Goal: Book appointment/travel/reservation

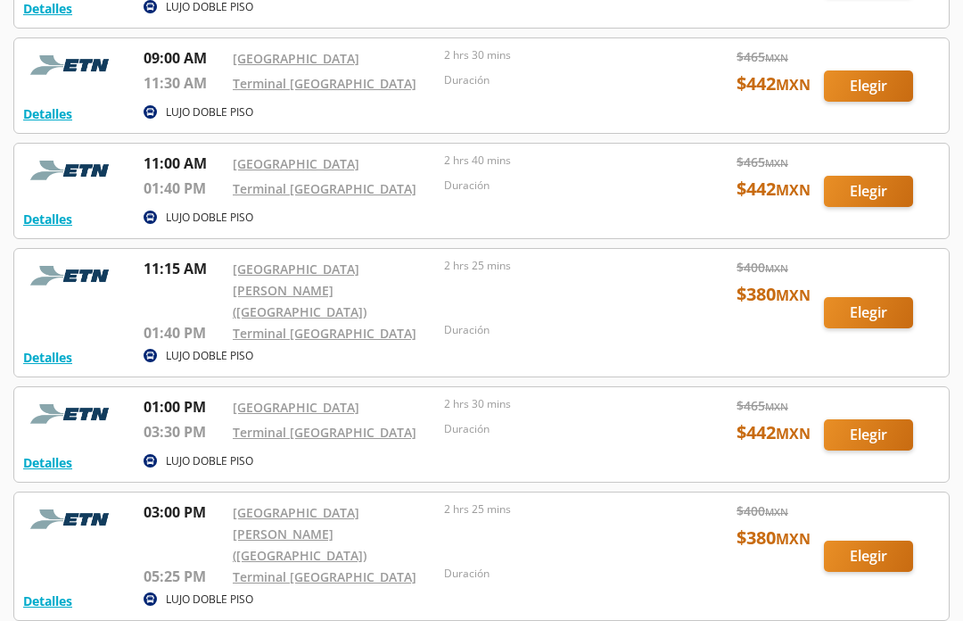
scroll to position [219, 0]
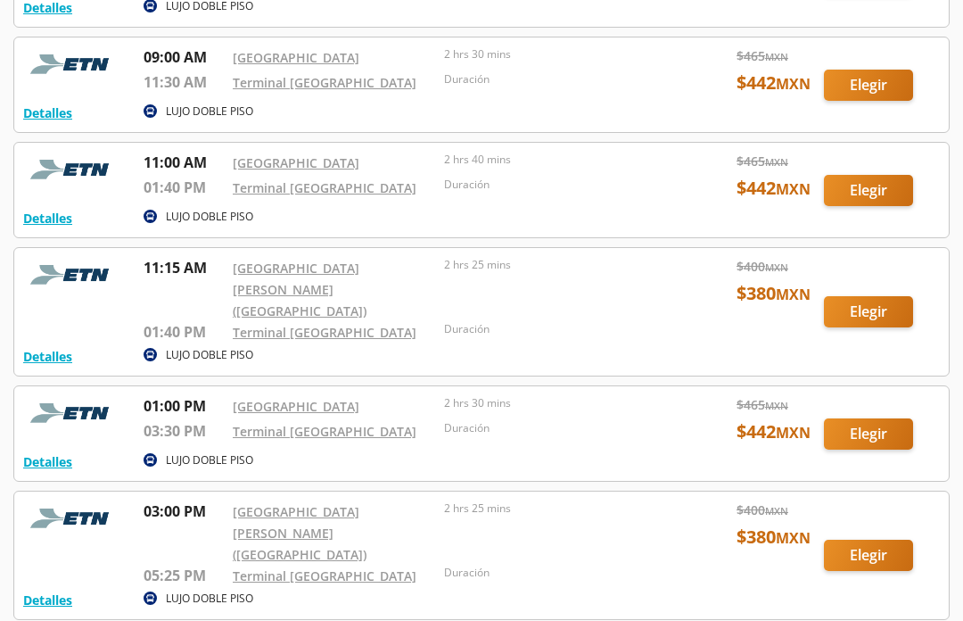
click at [884, 416] on div at bounding box center [481, 433] width 935 height 95
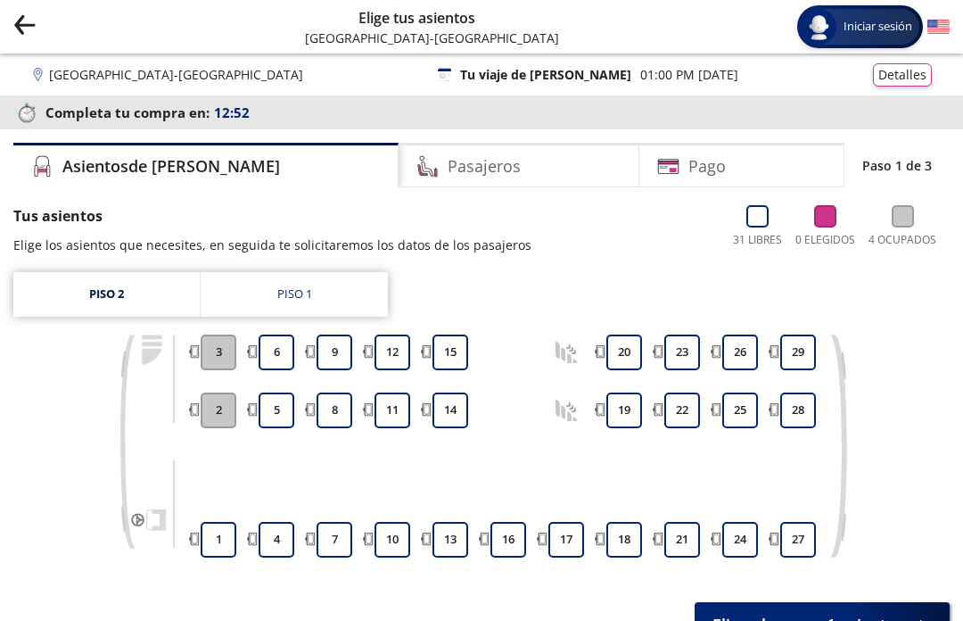
click at [334, 299] on link "Piso 1" at bounding box center [294, 294] width 187 height 45
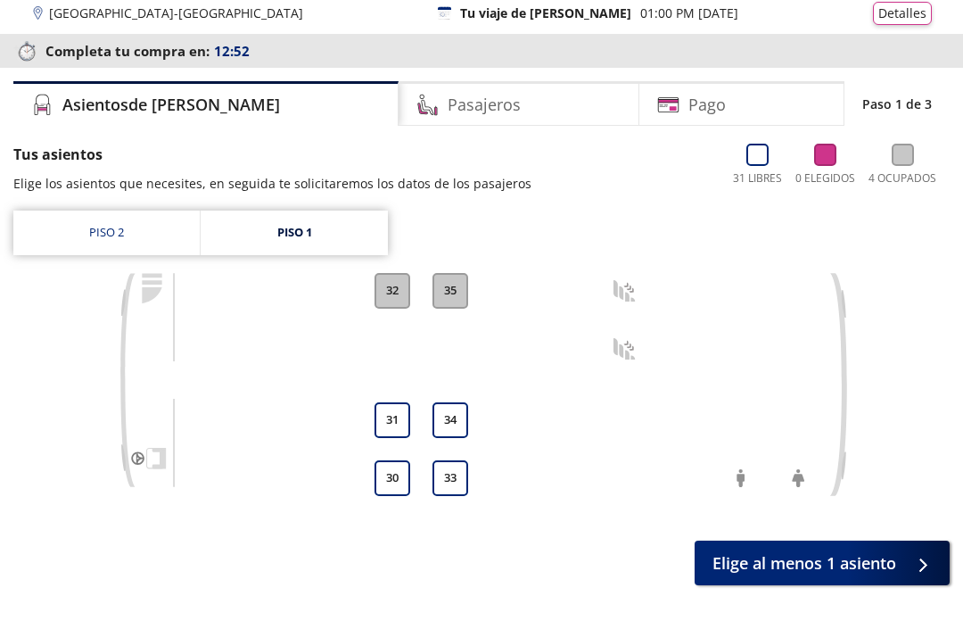
scroll to position [62, 0]
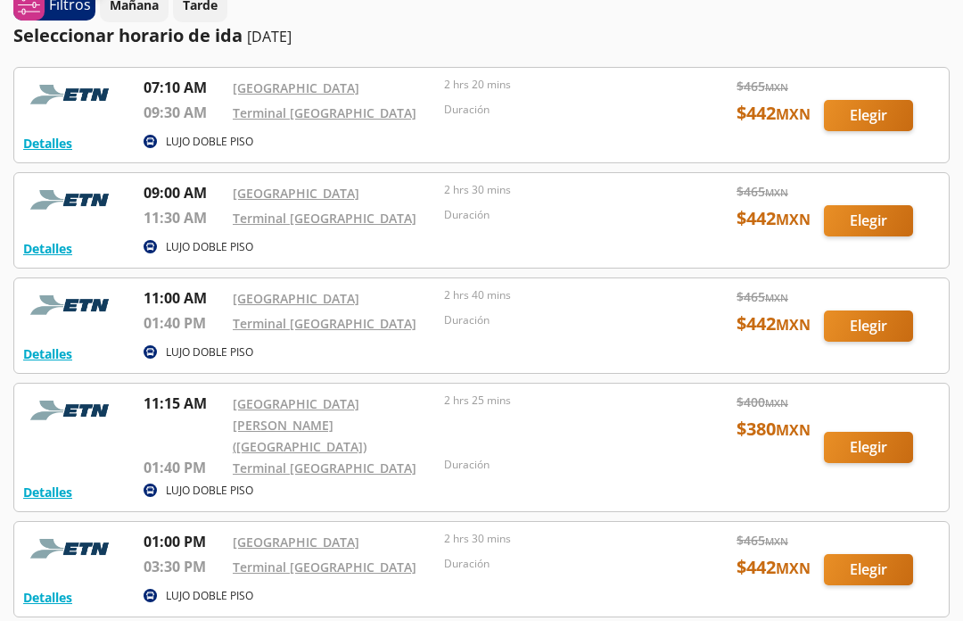
scroll to position [84, 0]
click at [825, 439] on div at bounding box center [481, 447] width 935 height 128
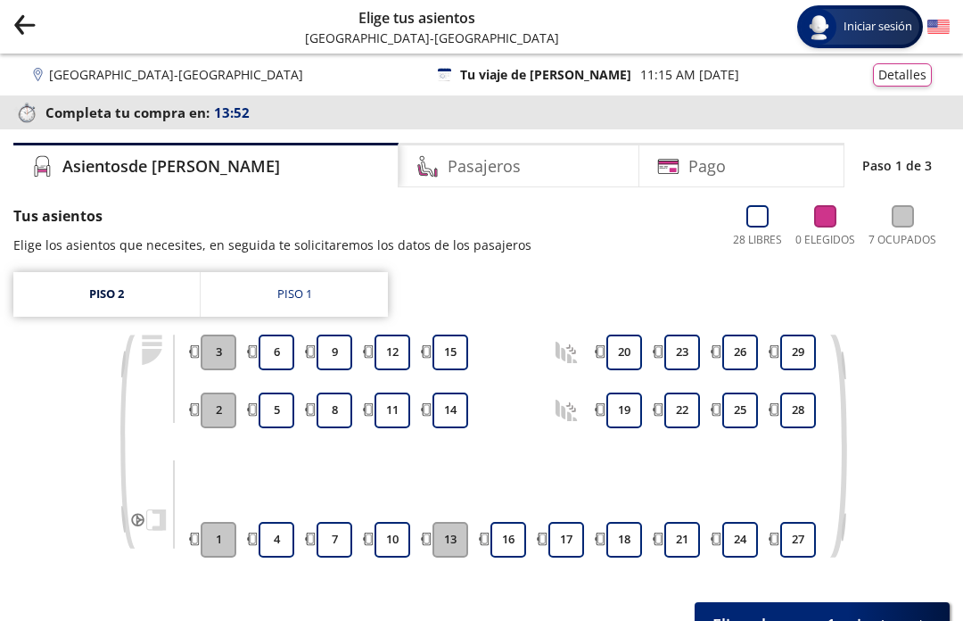
click at [326, 306] on link "Piso 1" at bounding box center [294, 294] width 187 height 45
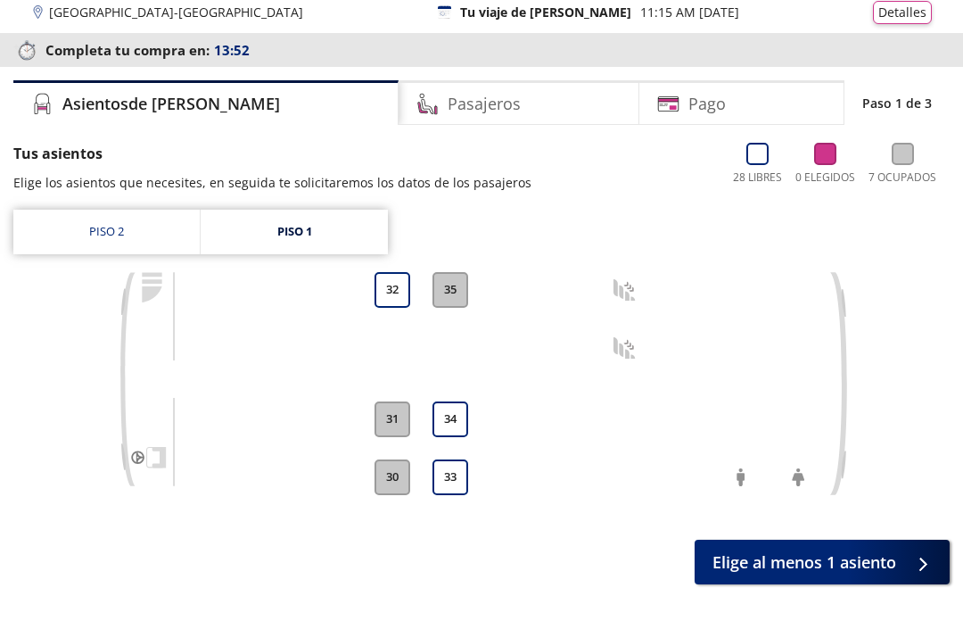
scroll to position [62, 0]
click at [121, 243] on link "Piso 2" at bounding box center [106, 232] width 186 height 45
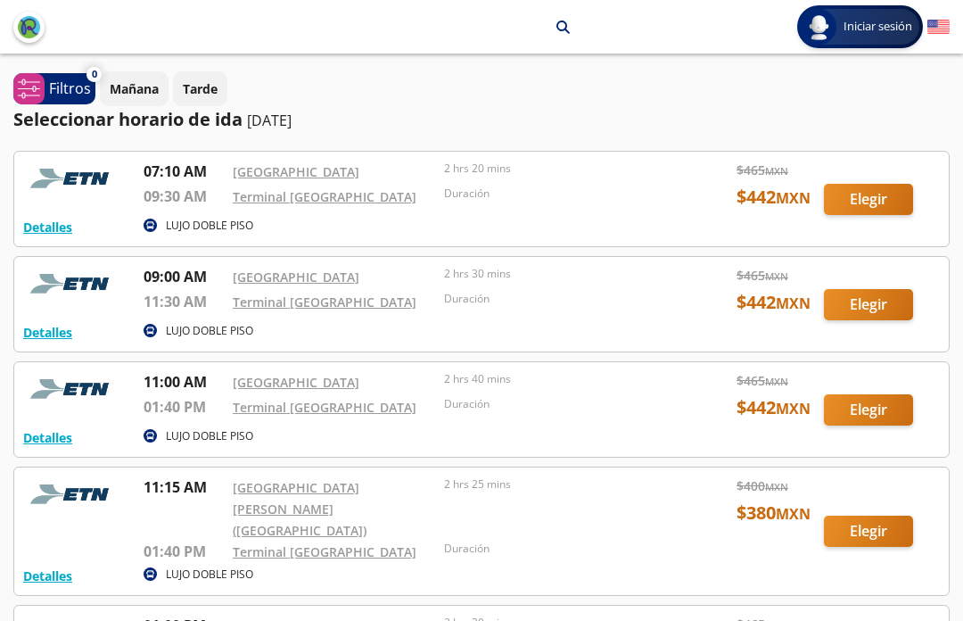
click at [886, 210] on div at bounding box center [481, 199] width 935 height 95
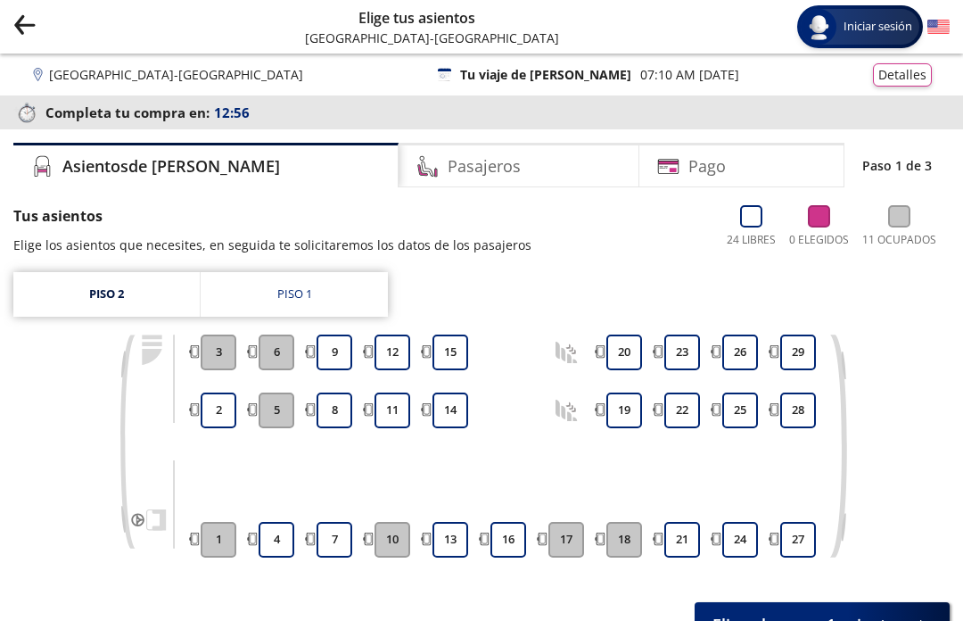
click at [327, 301] on link "Piso 1" at bounding box center [294, 294] width 187 height 45
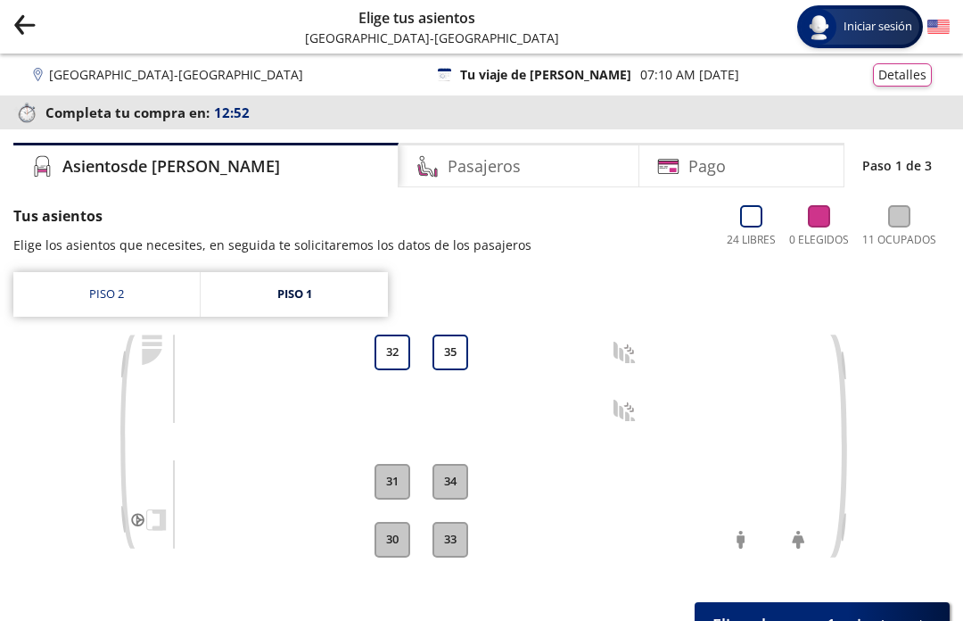
click at [141, 308] on link "Piso 2" at bounding box center [106, 294] width 186 height 45
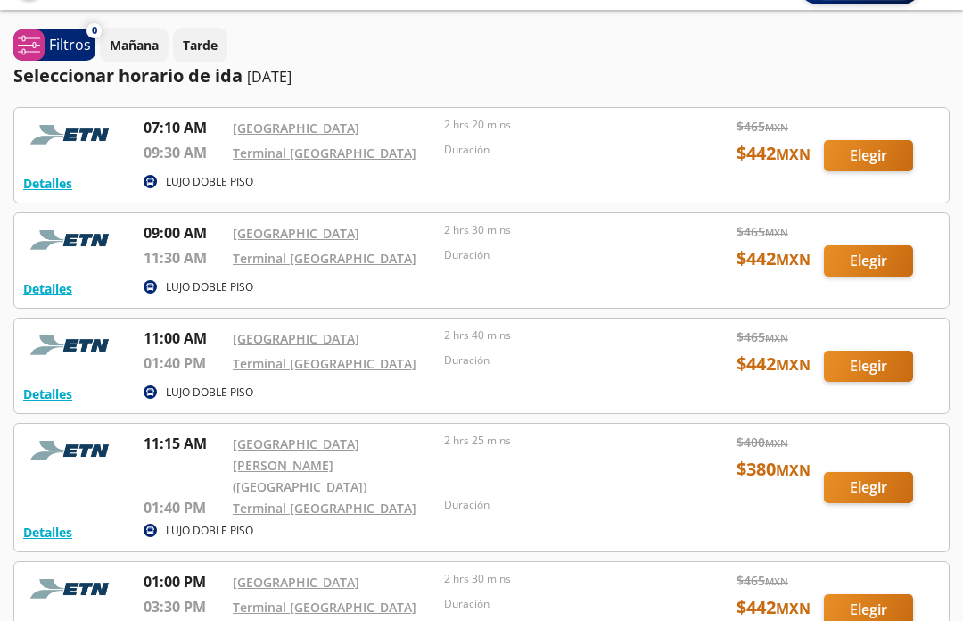
scroll to position [47, 0]
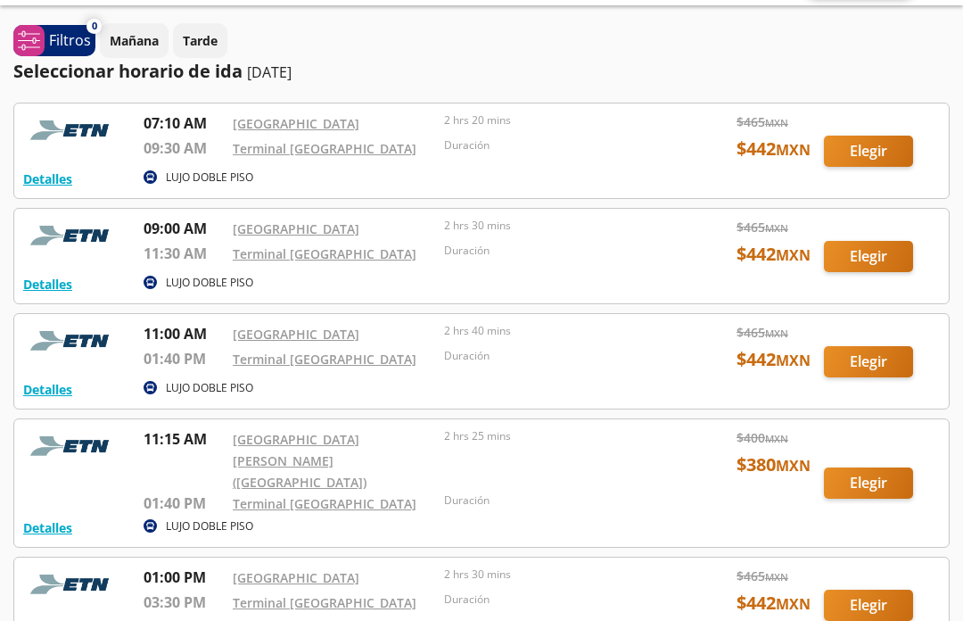
click at [739, 360] on div at bounding box center [481, 362] width 935 height 95
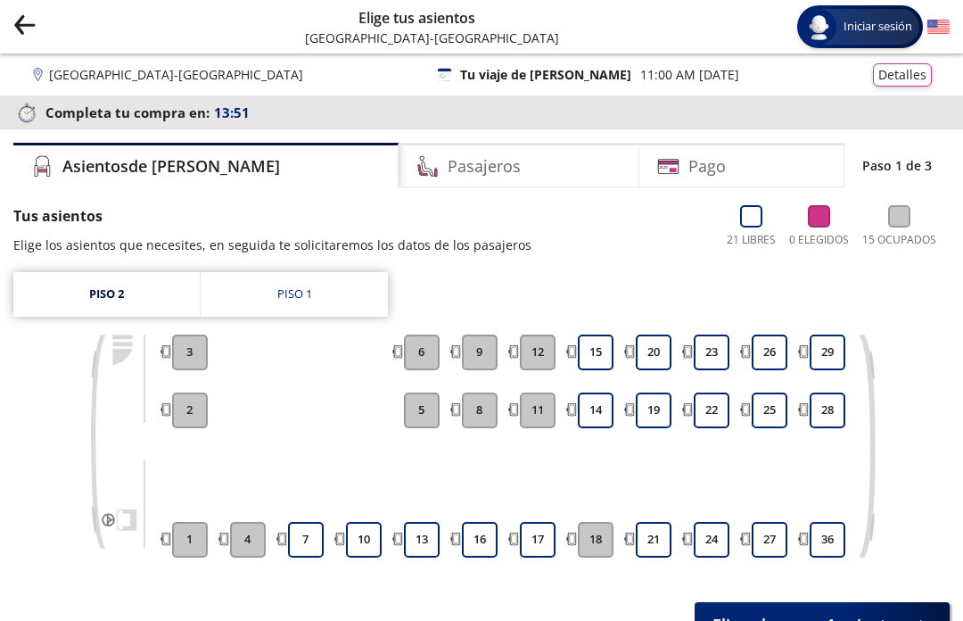
click at [194, 548] on button "1" at bounding box center [190, 540] width 36 height 36
click at [199, 532] on button "1" at bounding box center [190, 540] width 36 height 36
click at [246, 554] on button "4" at bounding box center [248, 540] width 36 height 36
click at [254, 540] on button "4" at bounding box center [248, 540] width 36 height 36
click at [190, 424] on button "2" at bounding box center [190, 410] width 36 height 36
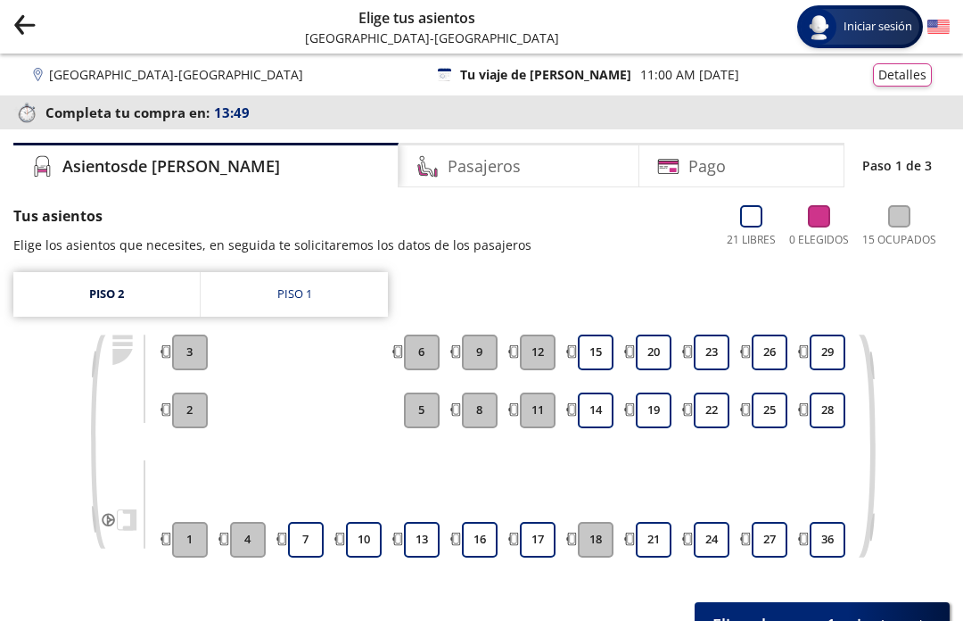
click at [190, 420] on button "2" at bounding box center [190, 410] width 36 height 36
click at [192, 369] on button "3" at bounding box center [190, 352] width 36 height 36
click at [200, 368] on button "3" at bounding box center [190, 352] width 36 height 36
click at [334, 300] on link "Piso 1" at bounding box center [294, 294] width 187 height 45
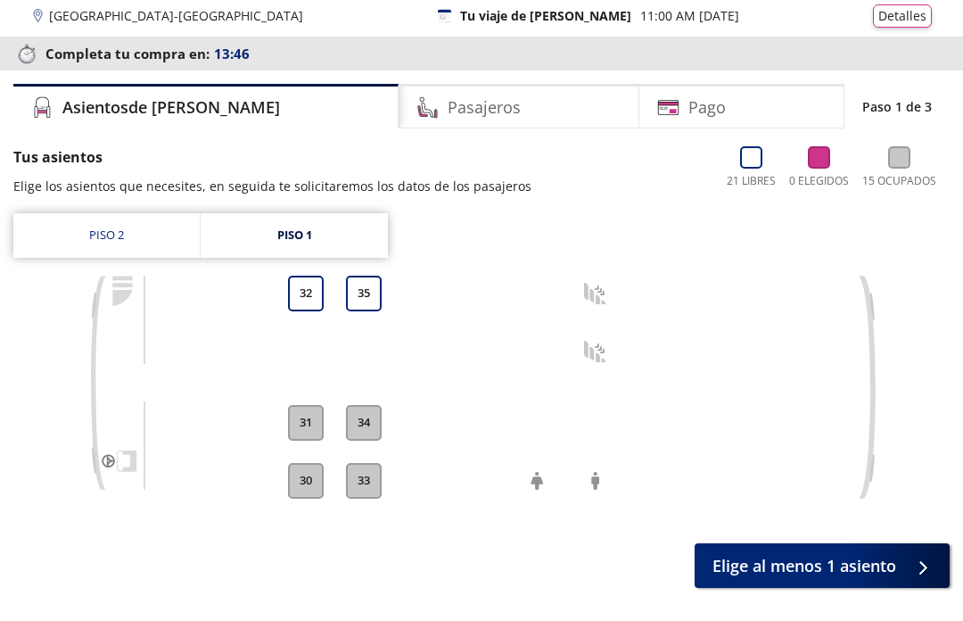
scroll to position [62, 0]
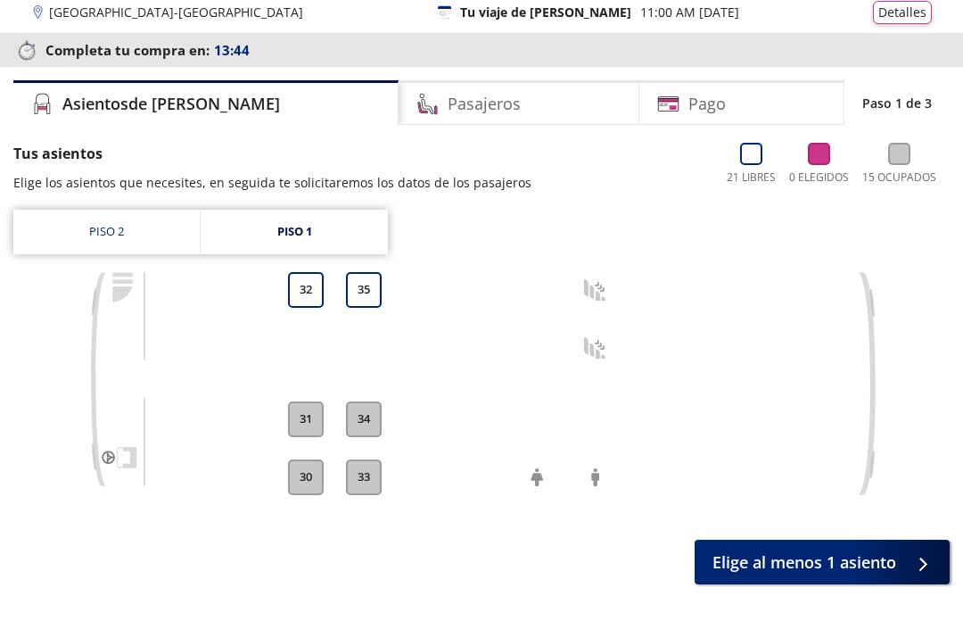
click at [122, 235] on link "Piso 2" at bounding box center [106, 232] width 186 height 45
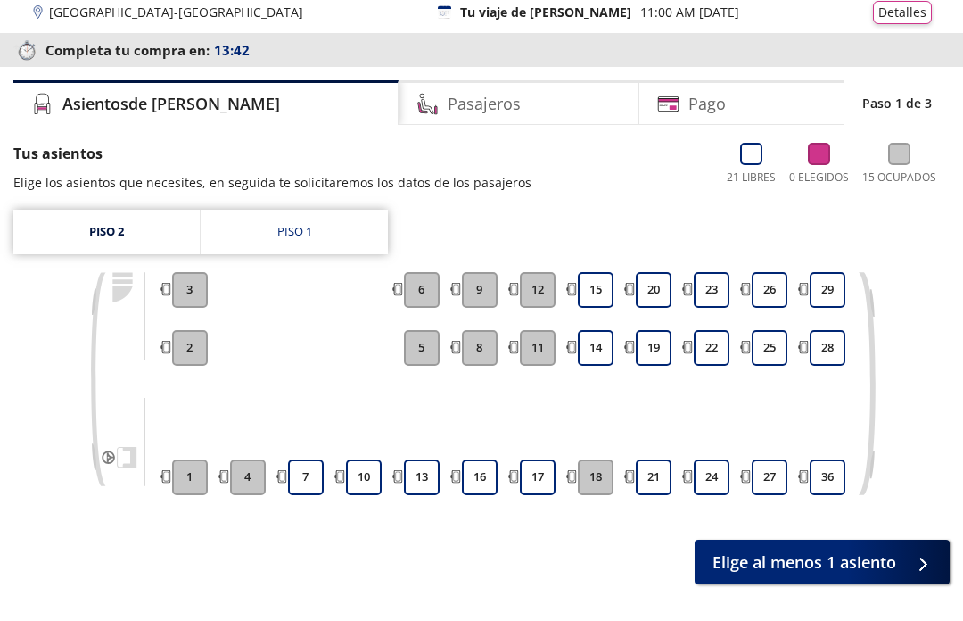
click at [201, 484] on button "1" at bounding box center [190, 477] width 36 height 36
click at [202, 352] on button "2" at bounding box center [190, 348] width 36 height 36
click at [194, 290] on button "3" at bounding box center [190, 290] width 36 height 36
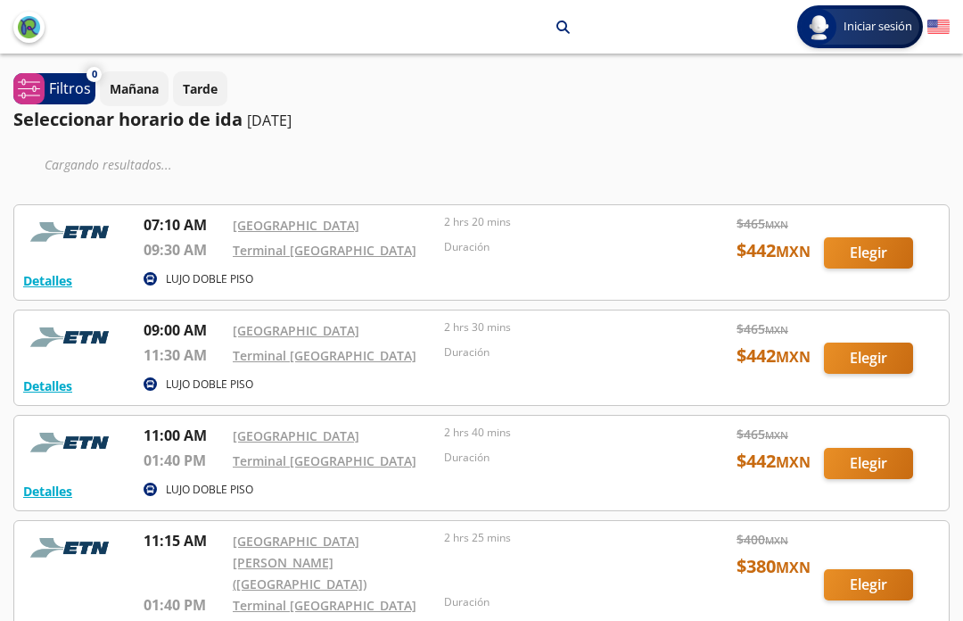
click at [656, 365] on div at bounding box center [481, 357] width 935 height 95
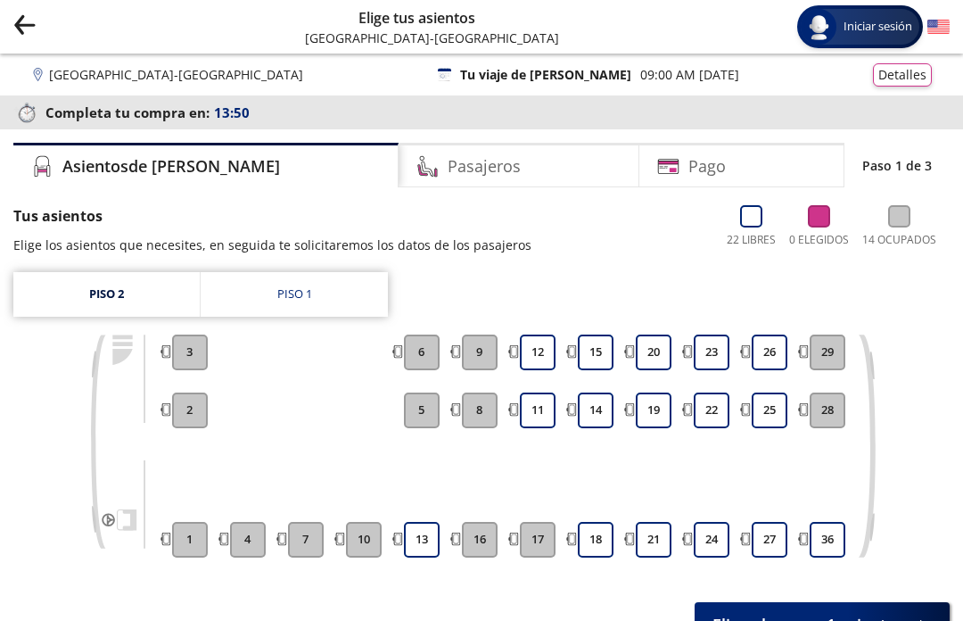
click at [326, 293] on link "Piso 1" at bounding box center [294, 294] width 187 height 45
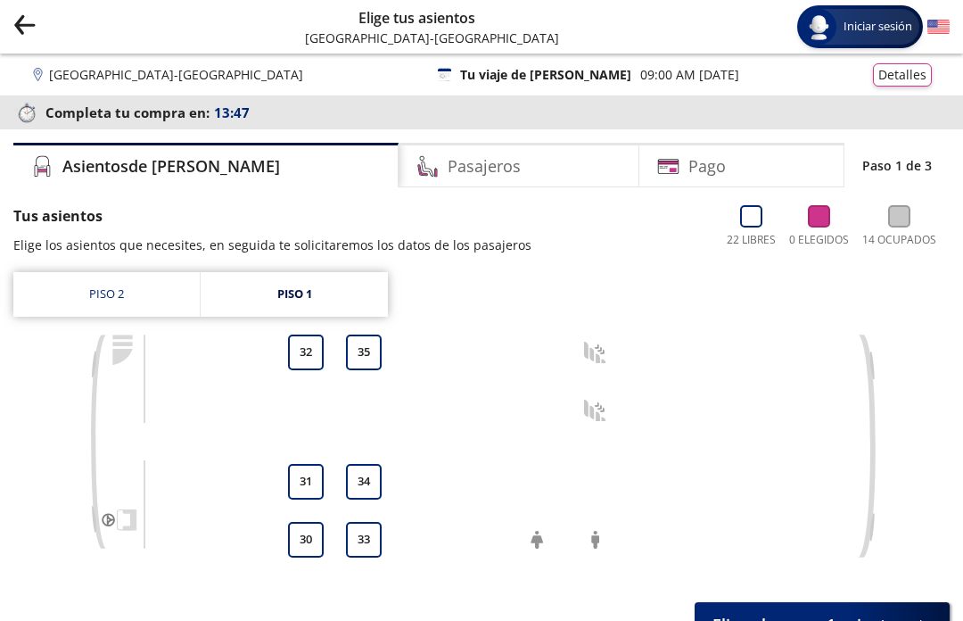
click at [186, 293] on link "Piso 2" at bounding box center [106, 294] width 186 height 45
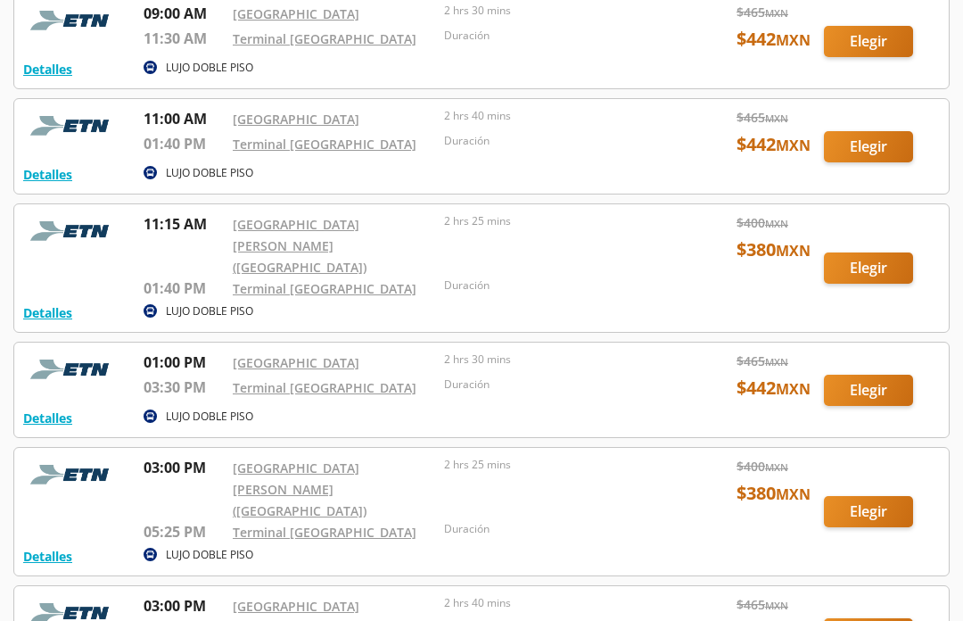
scroll to position [263, 0]
click at [161, 252] on div at bounding box center [481, 268] width 935 height 128
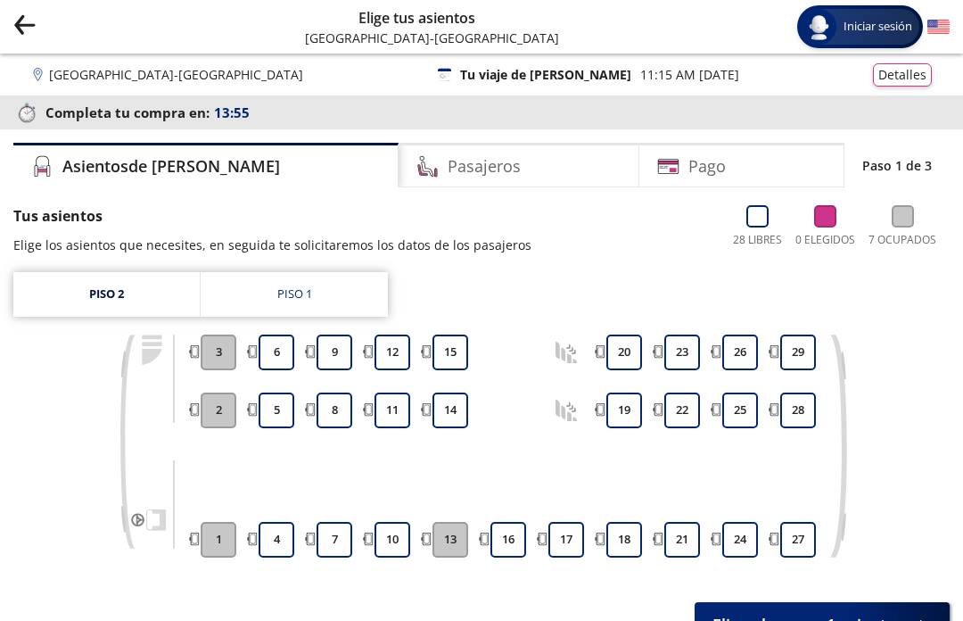
click at [336, 301] on link "Piso 1" at bounding box center [294, 294] width 187 height 45
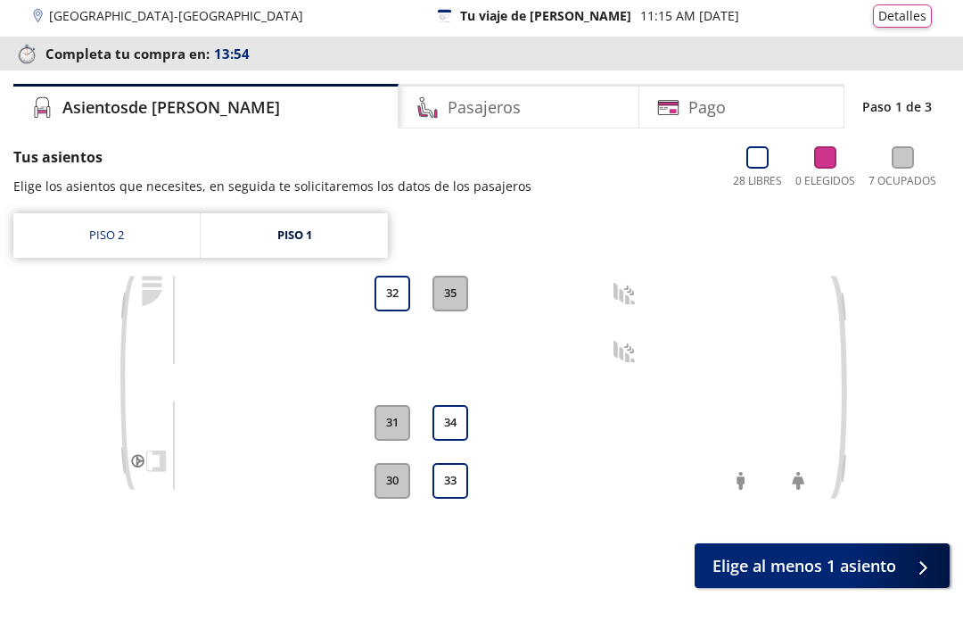
scroll to position [62, 0]
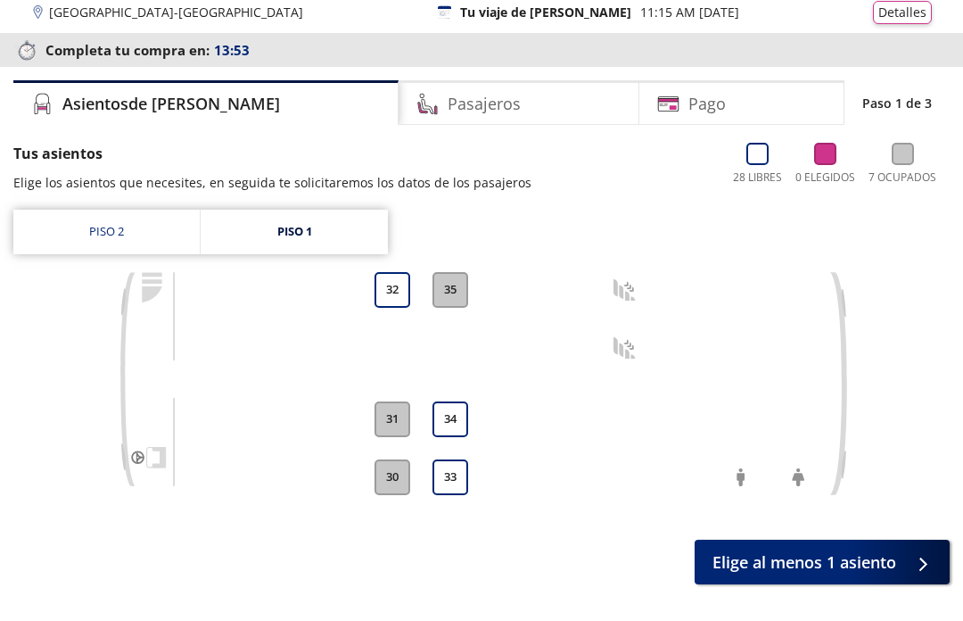
click at [103, 241] on link "Piso 2" at bounding box center [106, 232] width 186 height 45
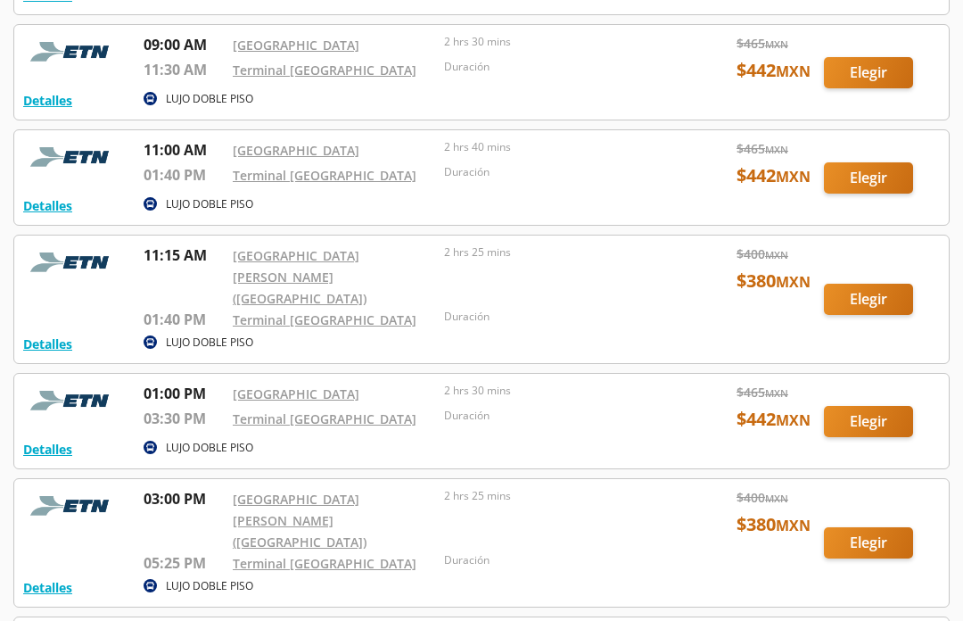
scroll to position [285, 0]
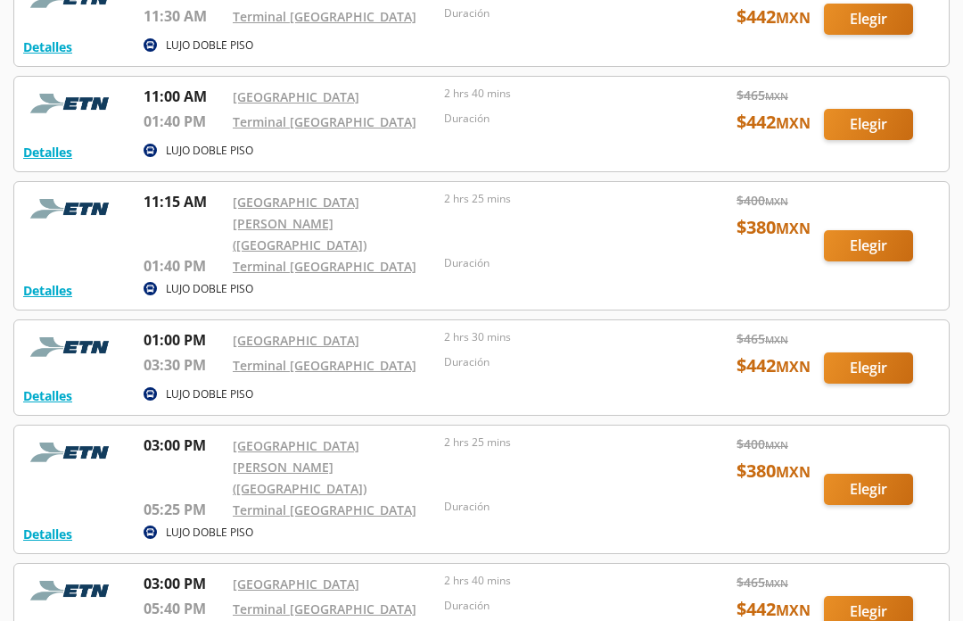
click at [388, 355] on div at bounding box center [481, 367] width 935 height 95
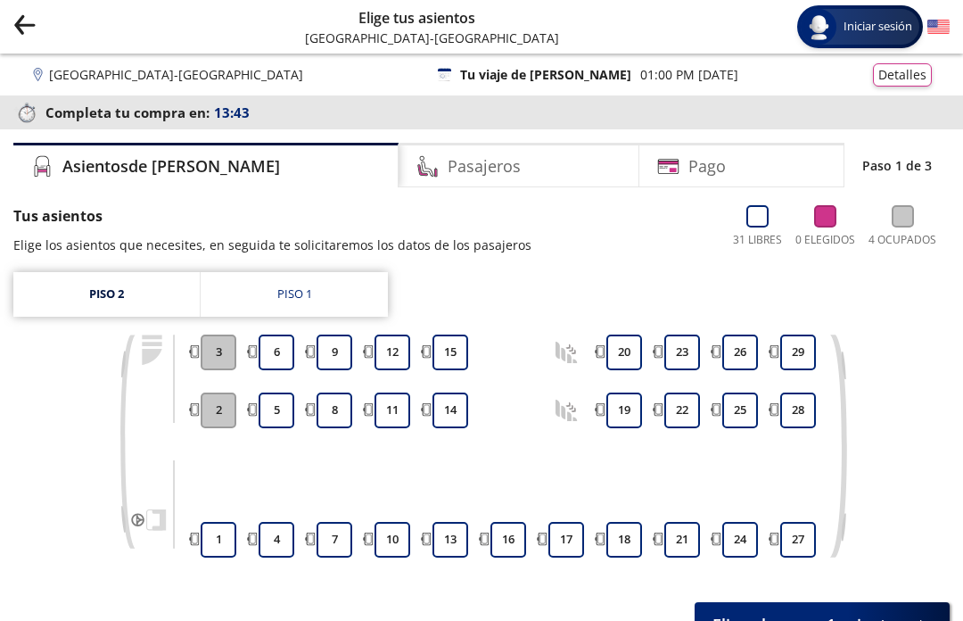
click at [350, 301] on link "Piso 1" at bounding box center [294, 294] width 187 height 45
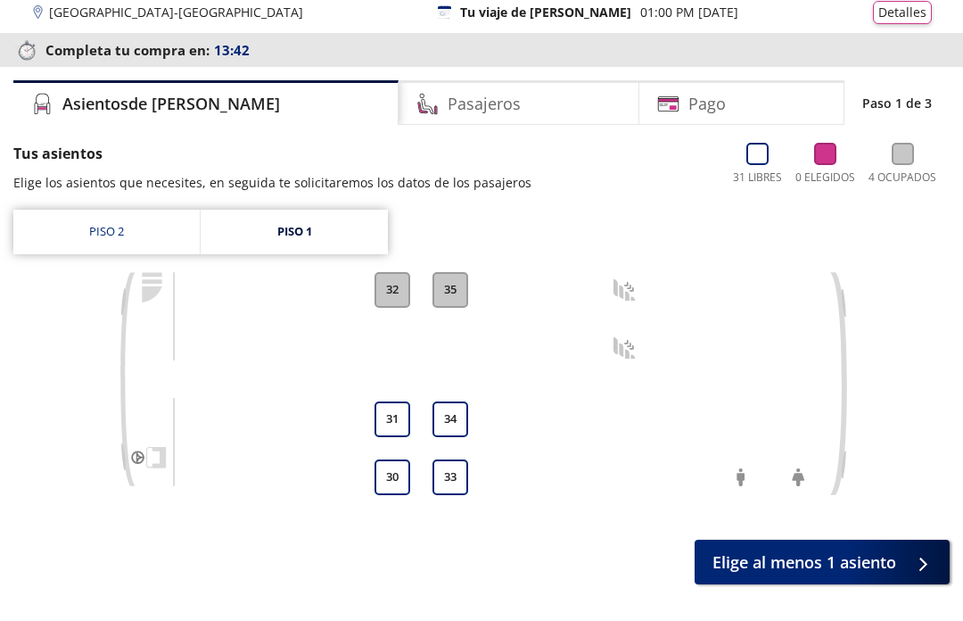
scroll to position [62, 0]
click at [127, 237] on link "Piso 2" at bounding box center [106, 232] width 186 height 45
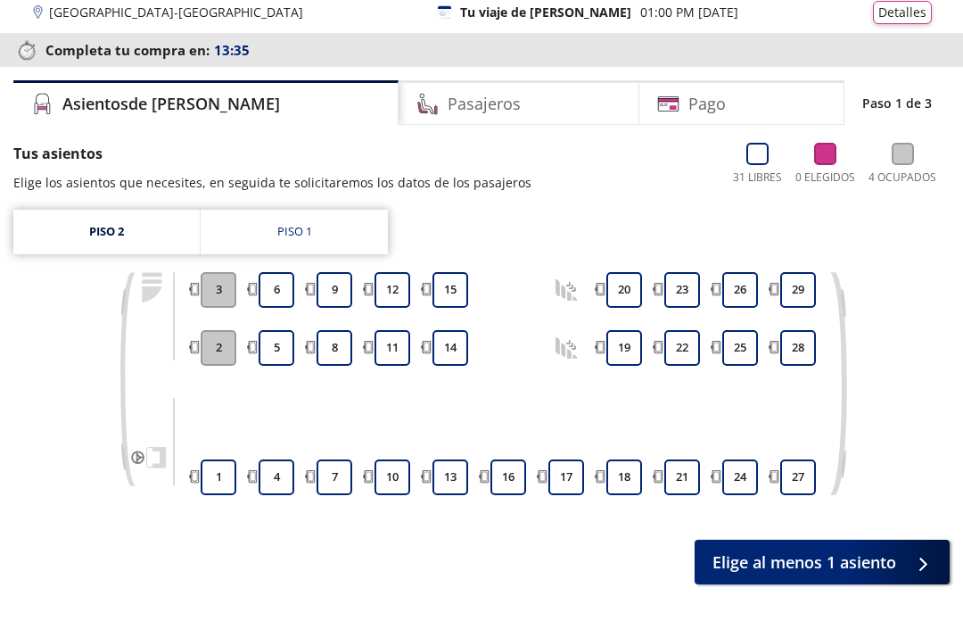
click at [334, 234] on link "Piso 1" at bounding box center [294, 232] width 187 height 45
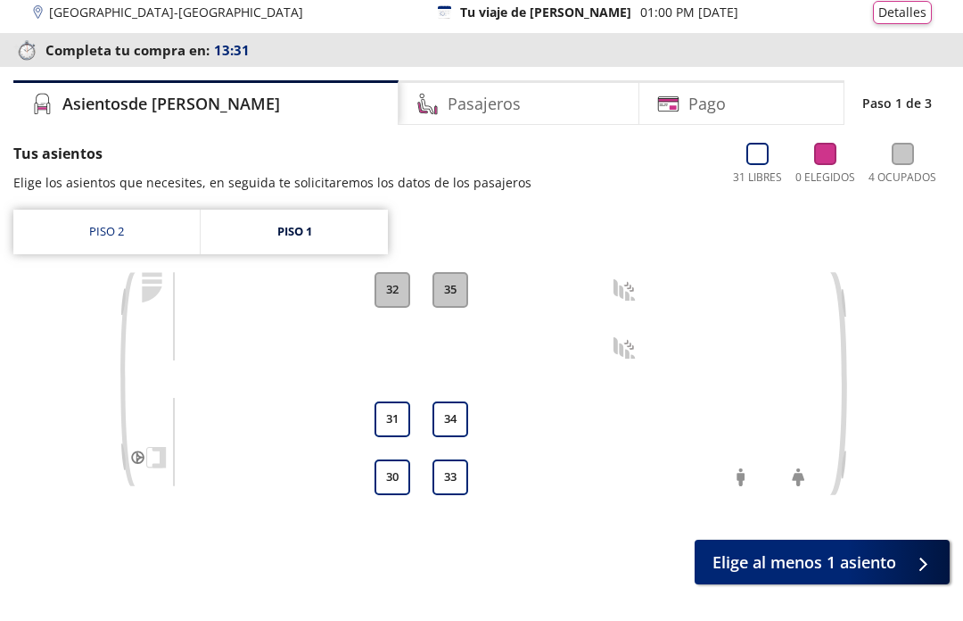
click at [338, 242] on link "Piso 1" at bounding box center [294, 232] width 187 height 45
click at [144, 245] on link "Piso 2" at bounding box center [106, 232] width 186 height 45
